Goal: Task Accomplishment & Management: Complete application form

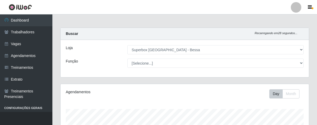
select select "206"
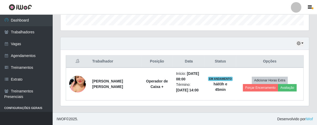
scroll to position [108, 248]
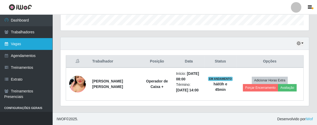
click at [25, 42] on link "Vagas" at bounding box center [26, 44] width 52 height 12
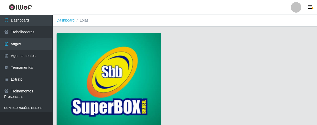
scroll to position [40, 0]
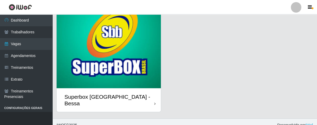
click at [150, 92] on div "Superbox [GEOGRAPHIC_DATA] - Bessa" at bounding box center [109, 100] width 104 height 24
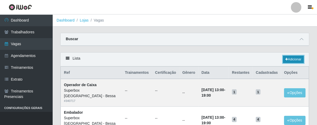
click at [293, 60] on link "Adicionar" at bounding box center [293, 58] width 21 height 7
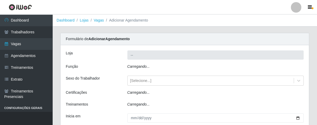
type input "Superbox [GEOGRAPHIC_DATA] - Bessa"
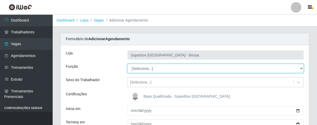
click at [181, 68] on select "[Selecione...] ASG ASG + ASG ++ Embalador Embalador + Embalador ++ Operador de …" at bounding box center [215, 68] width 176 height 9
click at [127, 64] on select "[Selecione...] ASG ASG + ASG ++ Embalador Embalador + Embalador ++ Operador de …" at bounding box center [215, 68] width 176 height 9
click at [229, 66] on select "[Selecione...] ASG ASG + ASG ++ Embalador Embalador + Embalador ++ Operador de …" at bounding box center [215, 68] width 176 height 9
select select "70"
click at [127, 64] on select "[Selecione...] ASG ASG + ASG ++ Embalador Embalador + Embalador ++ Operador de …" at bounding box center [215, 68] width 176 height 9
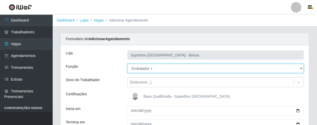
scroll to position [58, 0]
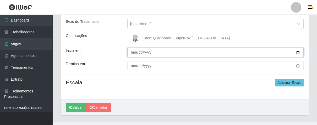
click at [133, 51] on input "Inicia em" at bounding box center [215, 52] width 176 height 9
type input "[DATE]"
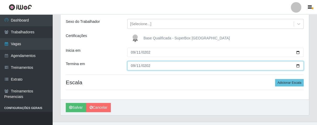
type input "[DATE]"
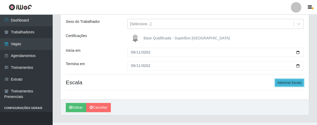
click at [280, 83] on button "Adicionar Escala" at bounding box center [289, 82] width 29 height 7
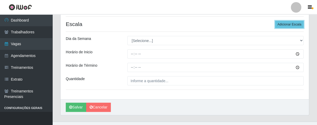
scroll to position [126, 0]
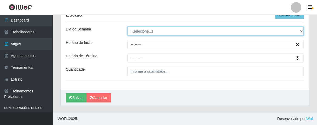
click at [181, 30] on select "[Selecione...] Segunda Terça Quarta Quinta Sexta Sábado Domingo" at bounding box center [215, 30] width 176 height 9
select select "4"
click at [127, 26] on select "[Selecione...] Segunda Terça Quarta Quinta Sexta Sábado Domingo" at bounding box center [215, 30] width 176 height 9
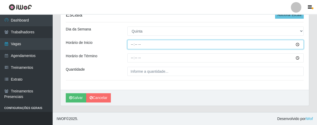
click at [132, 44] on input "Horário de Inicio" at bounding box center [215, 44] width 176 height 9
type input "16:00"
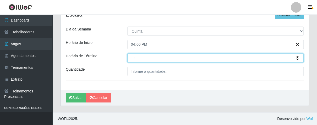
type input "21:00"
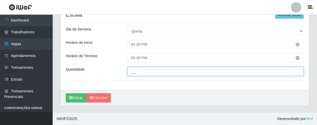
click at [139, 73] on input "___" at bounding box center [215, 70] width 176 height 9
type input "01_"
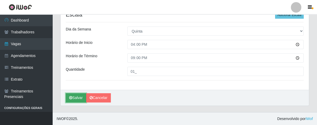
click at [72, 98] on icon "submit" at bounding box center [70, 98] width 3 height 4
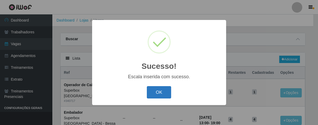
click at [164, 91] on button "OK" at bounding box center [159, 92] width 24 height 12
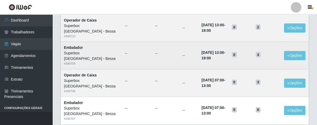
scroll to position [58, 0]
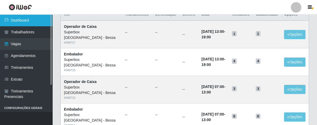
click at [18, 23] on link "Dashboard" at bounding box center [26, 20] width 52 height 12
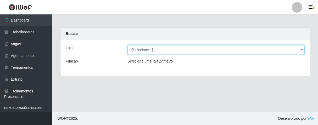
click at [146, 52] on select "[Selecione...] Superbox [GEOGRAPHIC_DATA] - Bessa" at bounding box center [215, 49] width 177 height 9
select select "206"
click at [127, 45] on select "[Selecione...] Superbox [GEOGRAPHIC_DATA] - Bessa" at bounding box center [215, 49] width 177 height 9
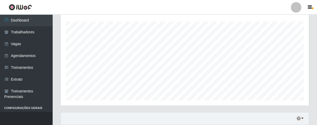
scroll to position [162, 0]
